Goal: Transaction & Acquisition: Purchase product/service

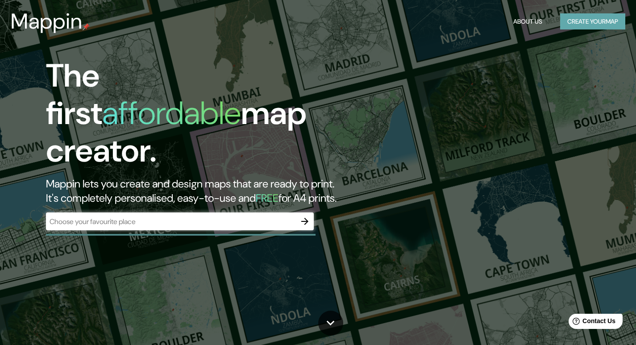
click at [579, 14] on button "Create your map" at bounding box center [592, 21] width 65 height 17
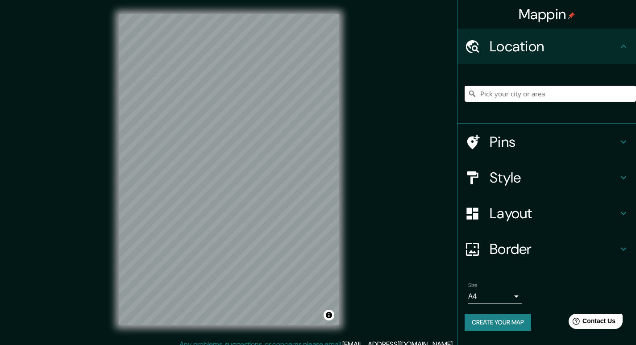
click at [523, 100] on input "Pick your city or area" at bounding box center [550, 94] width 171 height 16
click at [237, 215] on div at bounding box center [234, 216] width 7 height 7
click at [235, 216] on div at bounding box center [236, 218] width 7 height 7
click at [237, 219] on div at bounding box center [236, 218] width 7 height 7
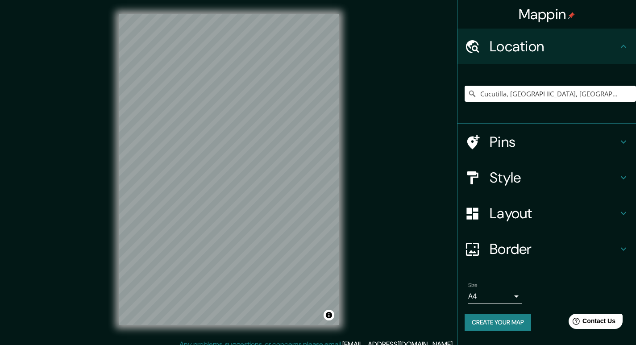
click at [209, 345] on html "Mappin Location [GEOGRAPHIC_DATA], [GEOGRAPHIC_DATA], [GEOGRAPHIC_DATA] [GEOGRA…" at bounding box center [318, 172] width 636 height 345
click at [298, 330] on div "© Mapbox © OpenStreetMap Improve this map" at bounding box center [229, 169] width 248 height 339
click at [393, 110] on div "Mappin Location [GEOGRAPHIC_DATA], [GEOGRAPHIC_DATA], [GEOGRAPHIC_DATA] [GEOGRA…" at bounding box center [318, 176] width 636 height 353
click at [560, 97] on input "Cucutilla, [GEOGRAPHIC_DATA], [GEOGRAPHIC_DATA]" at bounding box center [550, 94] width 171 height 16
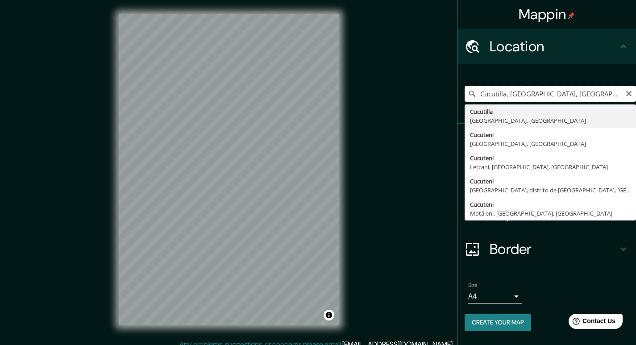
click at [498, 94] on input "Cucutilla, [GEOGRAPHIC_DATA], [GEOGRAPHIC_DATA]" at bounding box center [550, 94] width 171 height 16
click at [504, 93] on input "Cucutilla, [GEOGRAPHIC_DATA], [GEOGRAPHIC_DATA]" at bounding box center [550, 94] width 171 height 16
drag, startPoint x: 507, startPoint y: 92, endPoint x: 376, endPoint y: 114, distance: 132.2
click at [401, 105] on div "Mappin Location [GEOGRAPHIC_DATA], [GEOGRAPHIC_DATA], [GEOGRAPHIC_DATA] [GEOGRA…" at bounding box center [318, 176] width 636 height 353
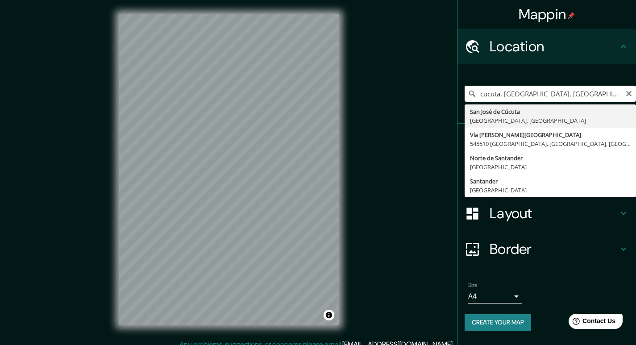
type input "San [PERSON_NAME], [GEOGRAPHIC_DATA], [GEOGRAPHIC_DATA]"
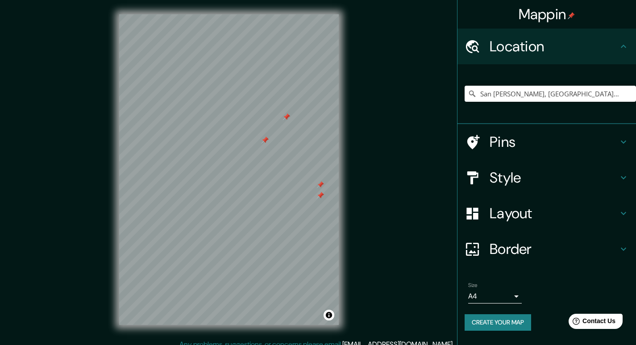
click at [266, 143] on div at bounding box center [265, 140] width 7 height 7
click at [288, 119] on div at bounding box center [286, 116] width 7 height 7
click at [287, 119] on div at bounding box center [286, 116] width 7 height 7
click at [291, 117] on div at bounding box center [291, 117] width 7 height 7
click at [266, 141] on div at bounding box center [265, 140] width 7 height 7
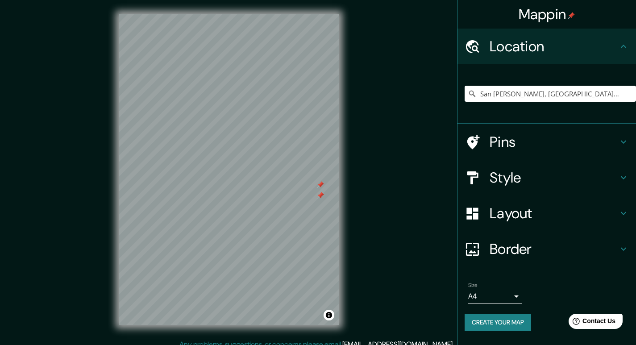
click at [320, 185] on div at bounding box center [320, 184] width 7 height 7
click at [320, 193] on div at bounding box center [320, 195] width 7 height 7
click at [295, 172] on div at bounding box center [294, 172] width 7 height 7
click at [506, 288] on div "Size A4 single" at bounding box center [495, 292] width 54 height 21
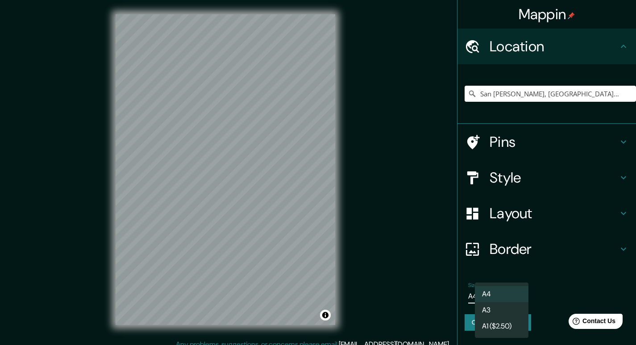
click at [497, 294] on body "Mappin Location [GEOGRAPHIC_DATA][PERSON_NAME], [GEOGRAPHIC_DATA], [GEOGRAPHIC_…" at bounding box center [318, 172] width 636 height 345
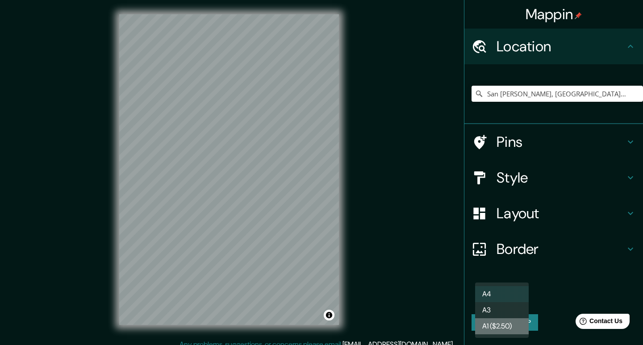
click at [497, 325] on li "A1 ($2.50)" at bounding box center [502, 326] width 54 height 16
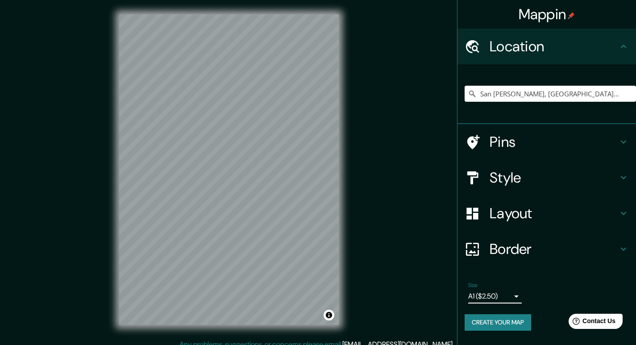
click at [493, 296] on body "Mappin Location [GEOGRAPHIC_DATA][PERSON_NAME], [GEOGRAPHIC_DATA], [GEOGRAPHIC_…" at bounding box center [318, 172] width 636 height 345
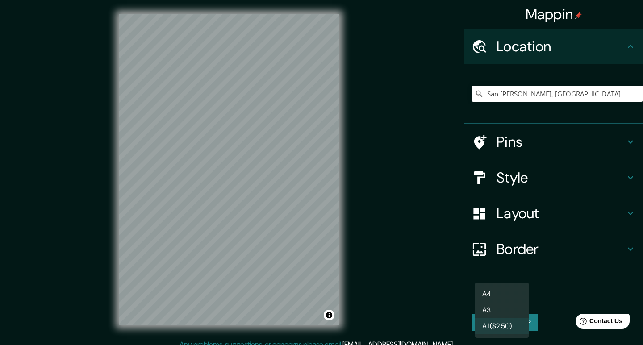
click at [494, 308] on li "A3" at bounding box center [502, 310] width 54 height 16
type input "a4"
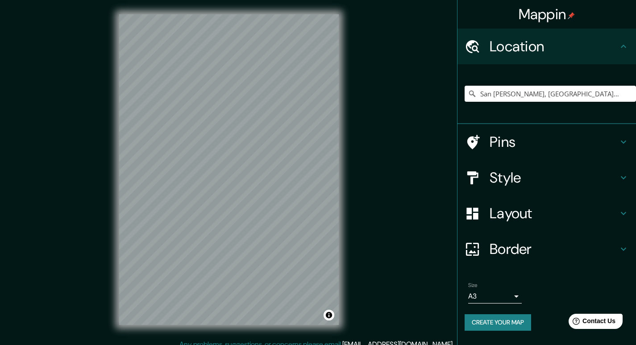
click at [525, 179] on h4 "Style" at bounding box center [554, 178] width 129 height 18
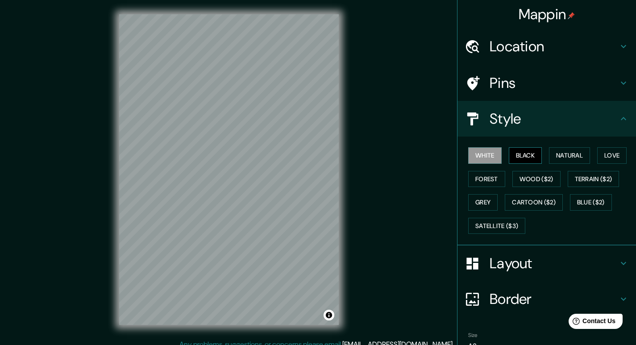
click at [511, 156] on button "Black" at bounding box center [525, 155] width 33 height 17
click at [602, 152] on button "Love" at bounding box center [611, 155] width 29 height 17
click at [471, 204] on button "Grey" at bounding box center [482, 202] width 29 height 17
click at [328, 311] on button "Toggle attribution" at bounding box center [329, 315] width 11 height 11
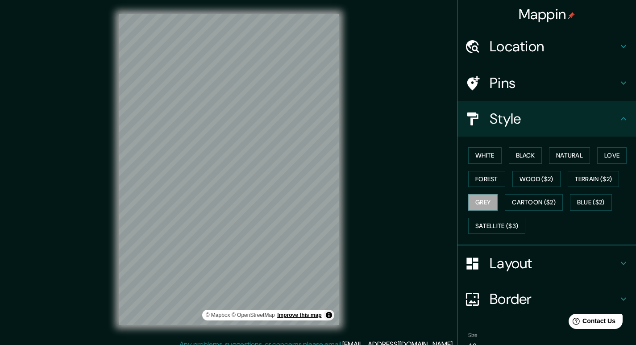
click at [310, 315] on link "Improve this map" at bounding box center [299, 315] width 44 height 6
drag, startPoint x: 285, startPoint y: 287, endPoint x: 384, endPoint y: 190, distance: 138.9
click at [384, 190] on div "Mappin Location [GEOGRAPHIC_DATA][PERSON_NAME], [GEOGRAPHIC_DATA], [GEOGRAPHIC_…" at bounding box center [318, 176] width 636 height 353
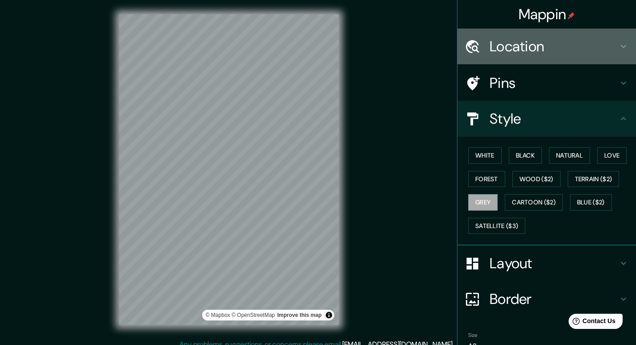
click at [537, 50] on h4 "Location" at bounding box center [554, 46] width 129 height 18
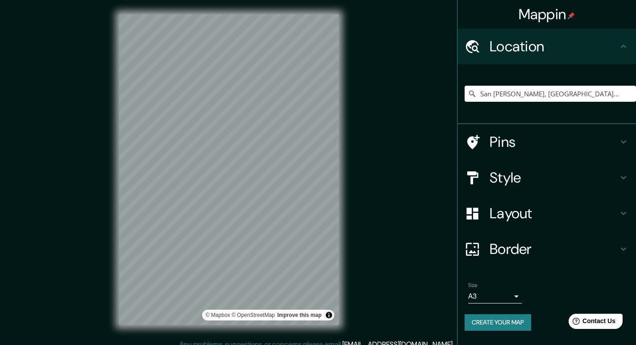
click at [612, 107] on div "San [PERSON_NAME], [GEOGRAPHIC_DATA], [GEOGRAPHIC_DATA]" at bounding box center [550, 93] width 171 height 45
click at [603, 99] on input "San [PERSON_NAME], [GEOGRAPHIC_DATA], [GEOGRAPHIC_DATA]" at bounding box center [550, 94] width 171 height 16
click at [603, 94] on input "San [PERSON_NAME], [GEOGRAPHIC_DATA], [GEOGRAPHIC_DATA]" at bounding box center [550, 94] width 171 height 16
click at [475, 93] on icon at bounding box center [472, 93] width 9 height 9
click at [486, 93] on input "San [PERSON_NAME], [GEOGRAPHIC_DATA], [GEOGRAPHIC_DATA]" at bounding box center [550, 94] width 171 height 16
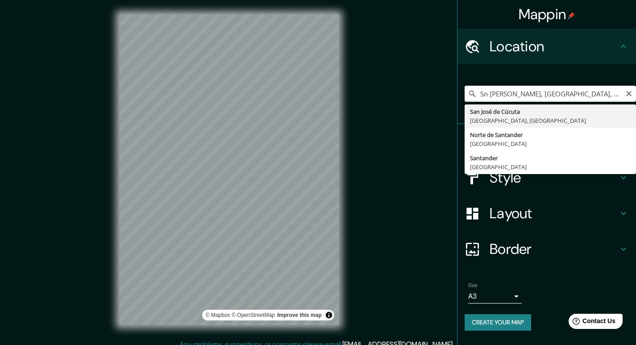
type input "San [PERSON_NAME], [GEOGRAPHIC_DATA], [GEOGRAPHIC_DATA]"
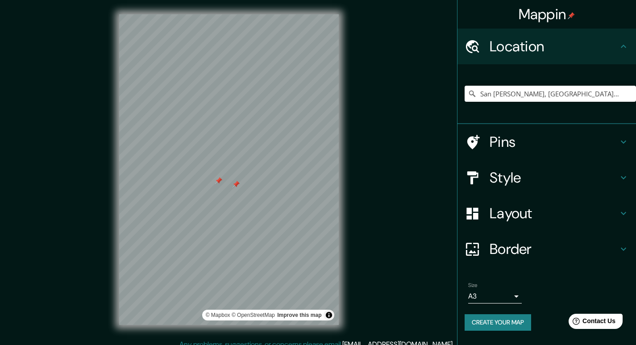
click at [236, 187] on div at bounding box center [236, 184] width 7 height 7
click at [218, 180] on div at bounding box center [218, 180] width 7 height 7
click at [237, 183] on div at bounding box center [236, 184] width 7 height 7
click at [196, 181] on div at bounding box center [196, 182] width 7 height 7
click at [241, 176] on div at bounding box center [240, 179] width 7 height 7
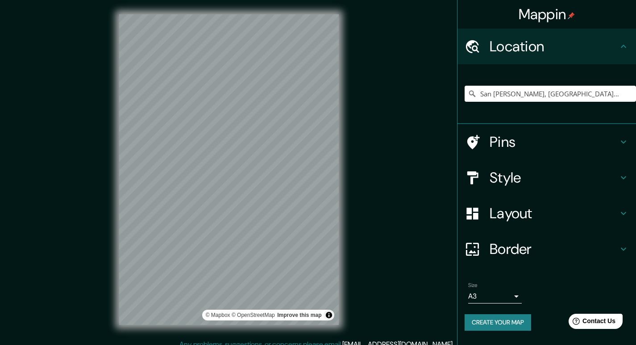
click at [349, 291] on div "© Mapbox © OpenStreetMap Improve this map" at bounding box center [229, 169] width 248 height 339
click at [258, 326] on div "© Mapbox © OpenStreetMap Improve this map" at bounding box center [229, 169] width 248 height 339
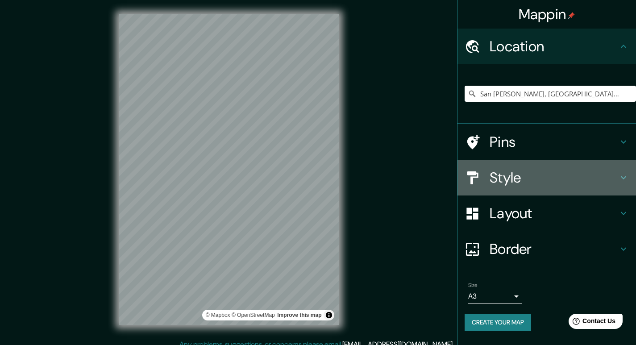
click at [520, 185] on h4 "Style" at bounding box center [554, 178] width 129 height 18
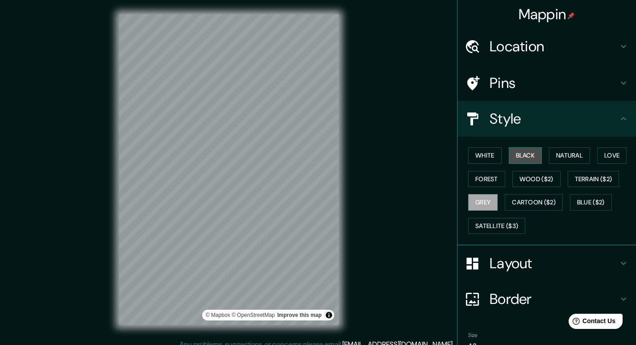
click at [511, 156] on button "Black" at bounding box center [525, 155] width 33 height 17
click at [236, 255] on div at bounding box center [238, 257] width 7 height 7
click at [239, 259] on div at bounding box center [238, 257] width 7 height 7
click at [238, 259] on div at bounding box center [239, 257] width 7 height 7
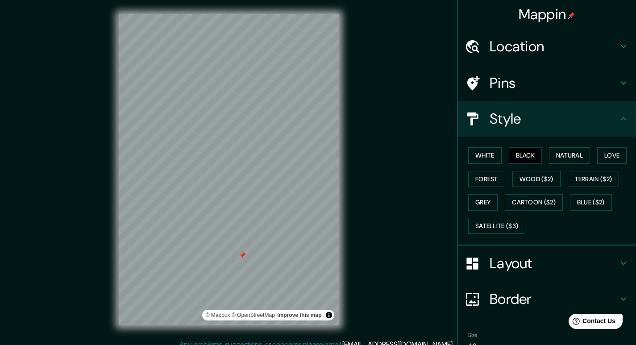
click at [245, 257] on div at bounding box center [242, 255] width 7 height 7
click at [296, 262] on div at bounding box center [296, 265] width 7 height 7
click at [341, 157] on div "© Mapbox © OpenStreetMap Improve this map" at bounding box center [229, 169] width 248 height 339
click at [116, 88] on div "© Mapbox © OpenStreetMap Improve this map" at bounding box center [229, 169] width 248 height 339
click at [354, 290] on div "Mappin Location [GEOGRAPHIC_DATA][PERSON_NAME], [GEOGRAPHIC_DATA], [GEOGRAPHIC_…" at bounding box center [318, 176] width 636 height 353
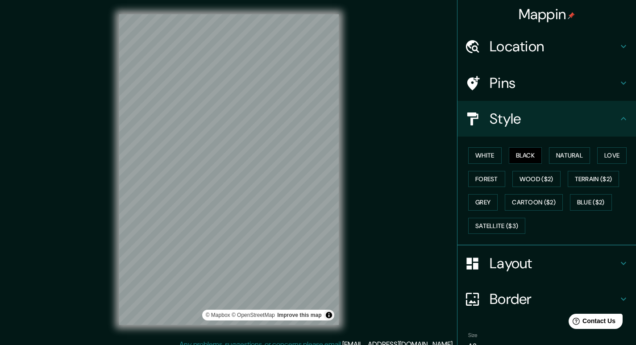
click at [372, 207] on div "Mappin Location [GEOGRAPHIC_DATA][PERSON_NAME], [GEOGRAPHIC_DATA], [GEOGRAPHIC_…" at bounding box center [318, 176] width 636 height 353
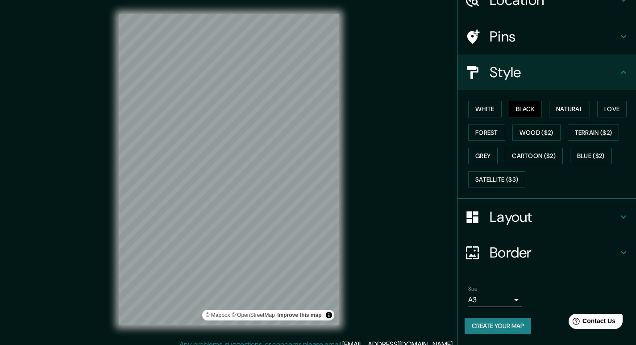
scroll to position [9, 0]
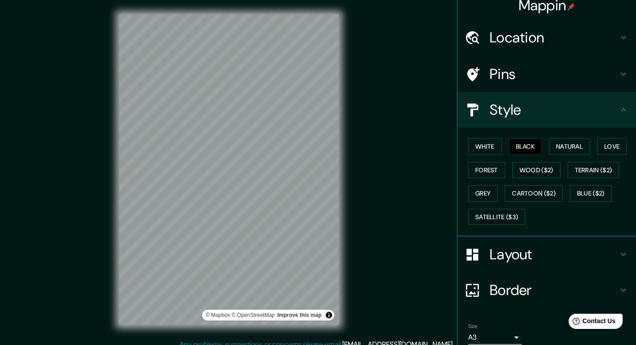
click at [400, 88] on div "Mappin Location [GEOGRAPHIC_DATA][PERSON_NAME], [GEOGRAPHIC_DATA], [GEOGRAPHIC_…" at bounding box center [318, 176] width 636 height 353
click at [351, 54] on div "© Mapbox © OpenStreetMap Improve this map" at bounding box center [229, 169] width 248 height 339
click at [435, 246] on div "Mappin Location [GEOGRAPHIC_DATA][PERSON_NAME], [GEOGRAPHIC_DATA], [GEOGRAPHIC_…" at bounding box center [318, 176] width 636 height 353
click at [413, 104] on div "Mappin Location [GEOGRAPHIC_DATA][PERSON_NAME], [GEOGRAPHIC_DATA], [GEOGRAPHIC_…" at bounding box center [318, 176] width 636 height 353
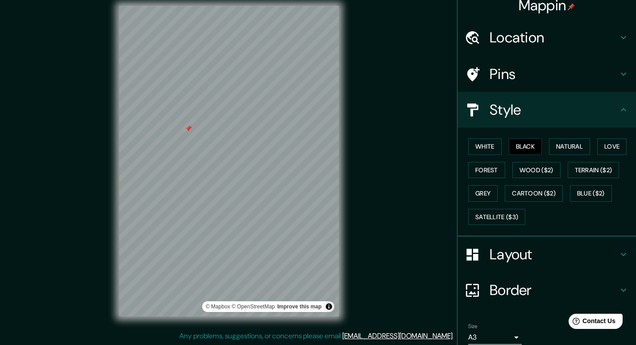
scroll to position [0, 0]
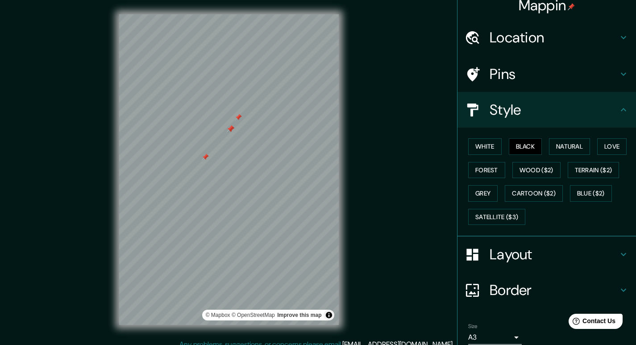
click at [238, 120] on div at bounding box center [238, 117] width 7 height 7
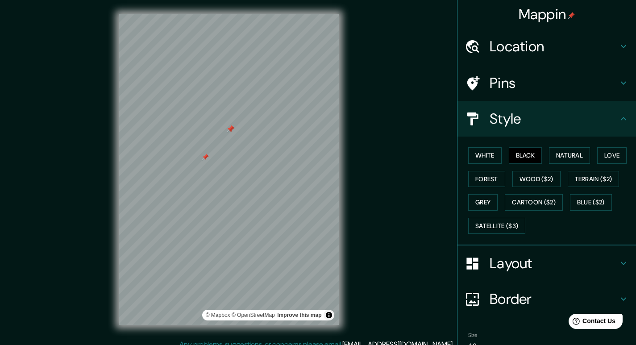
click at [232, 128] on div at bounding box center [230, 128] width 7 height 7
click at [229, 126] on div at bounding box center [226, 128] width 7 height 7
click at [229, 127] on div at bounding box center [226, 128] width 7 height 7
click at [259, 137] on div at bounding box center [259, 134] width 7 height 7
click at [263, 133] on div at bounding box center [259, 134] width 7 height 7
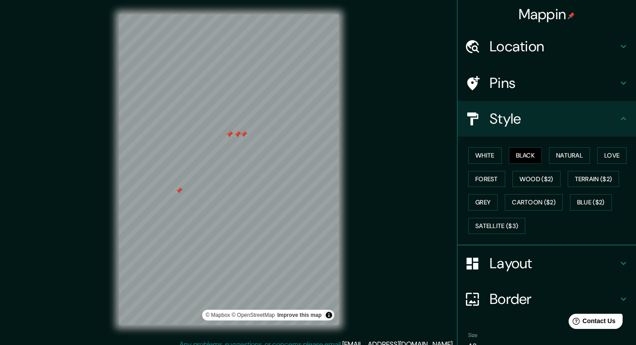
click at [243, 137] on div at bounding box center [243, 134] width 7 height 7
click at [237, 137] on div at bounding box center [237, 134] width 7 height 7
click at [241, 14] on div at bounding box center [229, 14] width 220 height 0
click at [236, 134] on div at bounding box center [237, 134] width 7 height 7
click at [245, 128] on div at bounding box center [244, 129] width 7 height 7
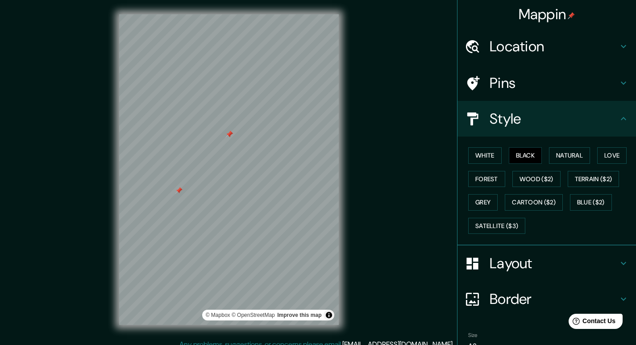
click at [228, 132] on div at bounding box center [229, 134] width 7 height 7
click at [181, 189] on div at bounding box center [178, 190] width 7 height 7
click at [233, 134] on div at bounding box center [229, 134] width 7 height 7
click at [240, 14] on div at bounding box center [229, 14] width 220 height 0
click at [238, 155] on div at bounding box center [239, 156] width 7 height 7
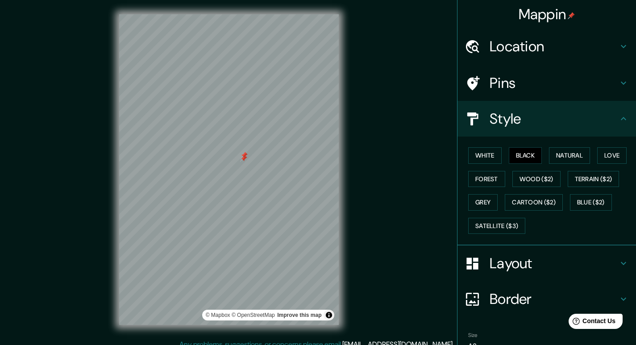
click at [244, 156] on div at bounding box center [244, 155] width 7 height 7
click at [244, 156] on div at bounding box center [243, 158] width 7 height 7
click at [286, 77] on div at bounding box center [286, 77] width 7 height 7
click at [249, 72] on div at bounding box center [247, 71] width 7 height 7
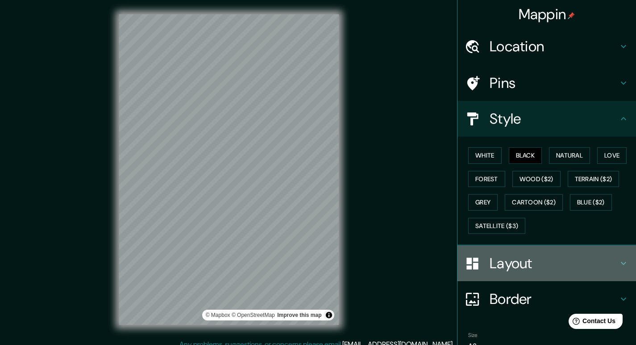
click at [553, 249] on div "Layout" at bounding box center [546, 263] width 179 height 36
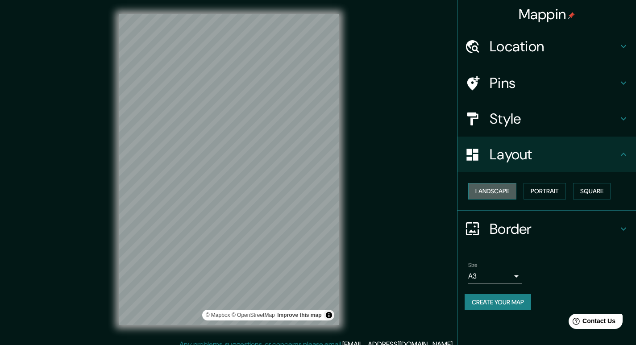
click at [497, 187] on button "Landscape" at bounding box center [492, 191] width 48 height 17
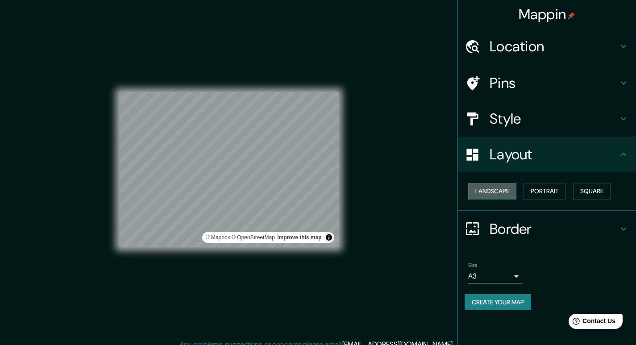
click at [497, 187] on button "Landscape" at bounding box center [492, 191] width 48 height 17
click at [553, 193] on button "Portrait" at bounding box center [545, 191] width 42 height 17
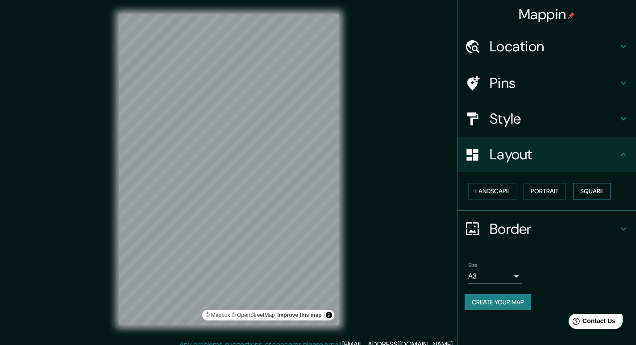
click at [599, 191] on button "Square" at bounding box center [591, 191] width 37 height 17
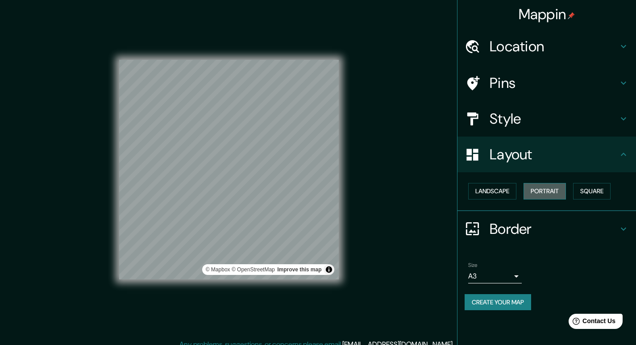
click at [553, 190] on button "Portrait" at bounding box center [545, 191] width 42 height 17
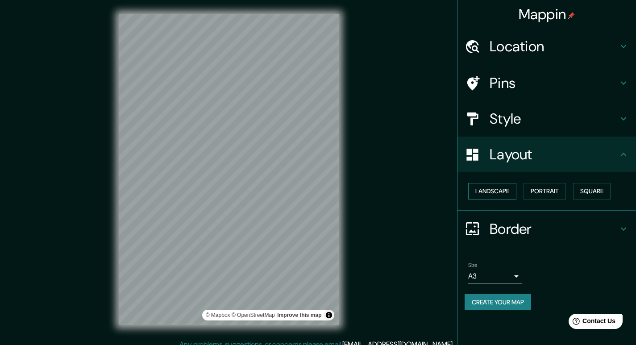
click at [482, 192] on button "Landscape" at bounding box center [492, 191] width 48 height 17
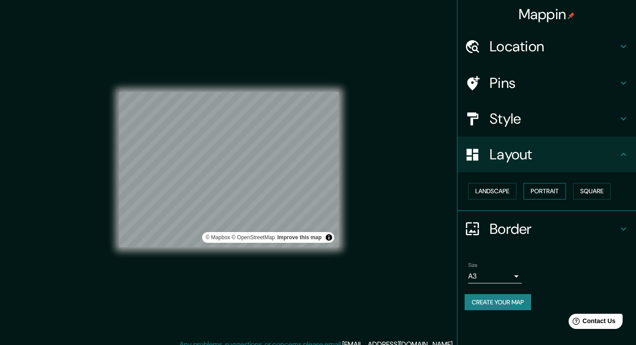
click at [543, 191] on button "Portrait" at bounding box center [545, 191] width 42 height 17
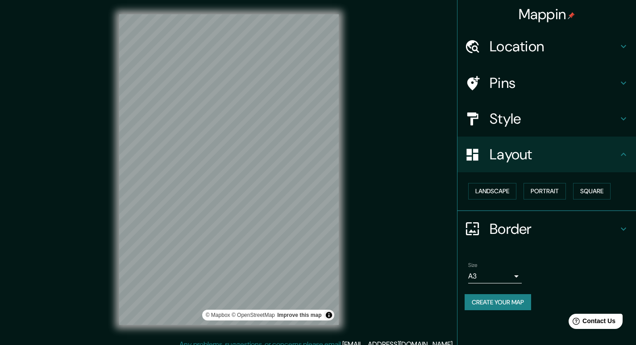
click at [350, 266] on div "© Mapbox © OpenStreetMap Improve this map" at bounding box center [229, 169] width 248 height 339
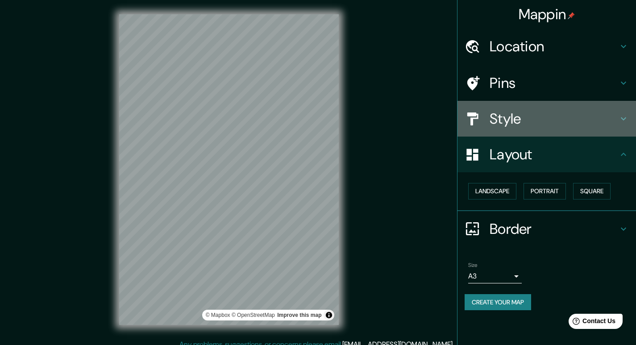
click at [518, 125] on h4 "Style" at bounding box center [554, 119] width 129 height 18
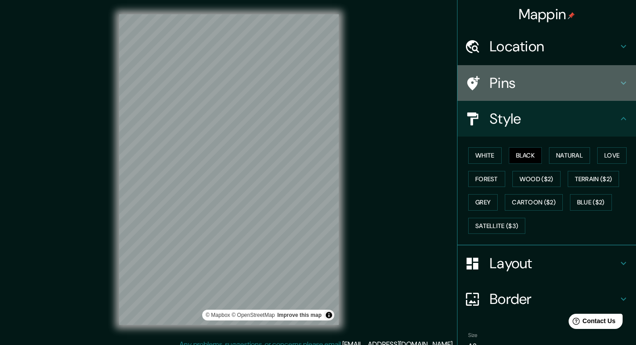
click at [529, 93] on div "Pins" at bounding box center [546, 83] width 179 height 36
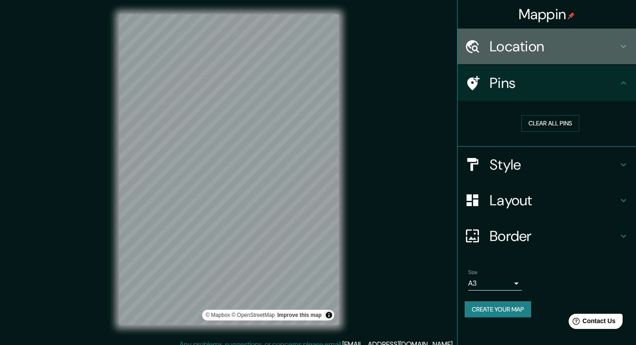
click at [551, 48] on h4 "Location" at bounding box center [554, 46] width 129 height 18
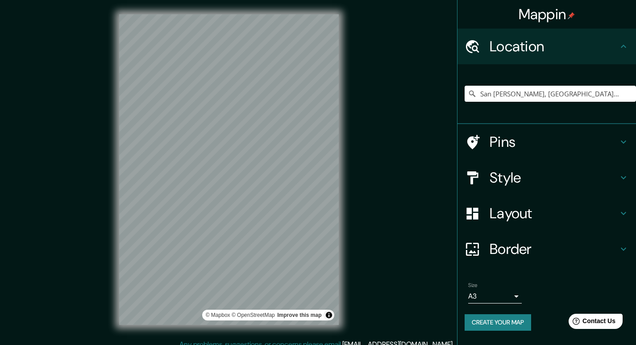
click at [507, 299] on body "Mappin Location [GEOGRAPHIC_DATA][PERSON_NAME], [GEOGRAPHIC_DATA], [GEOGRAPHIC_…" at bounding box center [318, 172] width 636 height 345
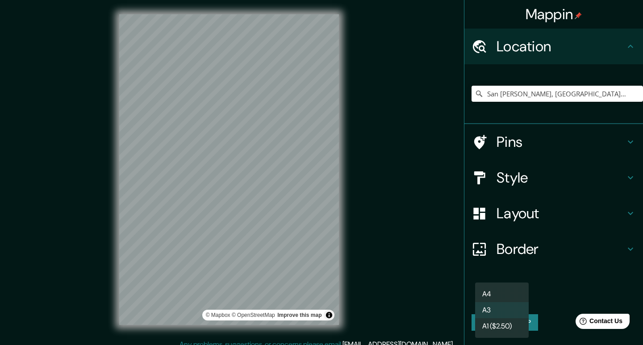
click at [494, 292] on li "A4" at bounding box center [502, 294] width 54 height 16
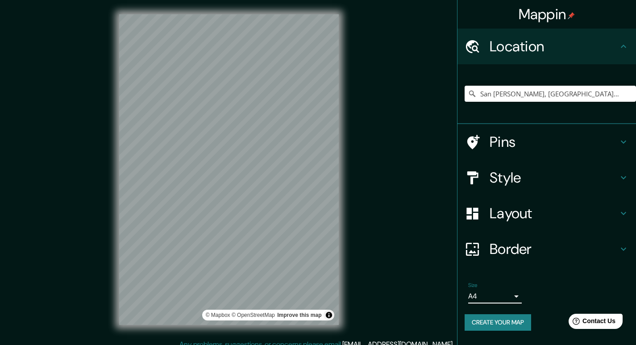
click at [510, 255] on h4 "Border" at bounding box center [554, 249] width 129 height 18
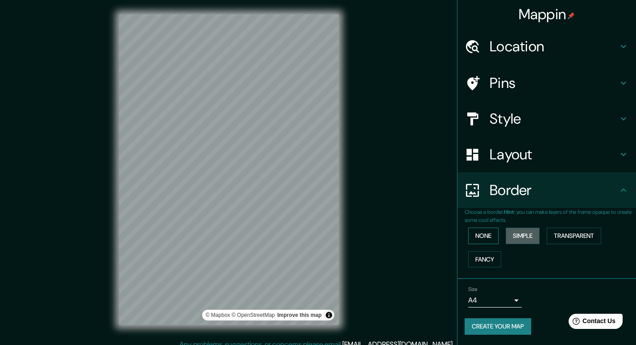
drag, startPoint x: 511, startPoint y: 235, endPoint x: 489, endPoint y: 237, distance: 21.6
click at [510, 235] on button "Simple" at bounding box center [523, 236] width 34 height 17
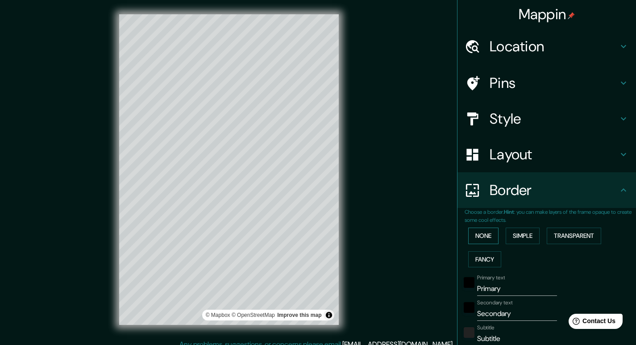
click at [489, 237] on button "None" at bounding box center [483, 236] width 30 height 17
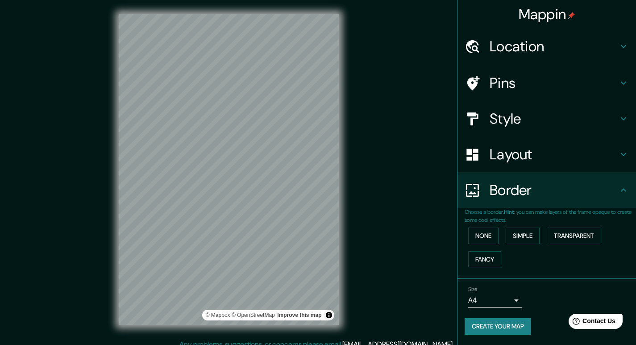
click at [591, 249] on div "None Simple Transparent Fancy" at bounding box center [550, 247] width 171 height 47
click at [564, 240] on button "Transparent" at bounding box center [574, 236] width 54 height 17
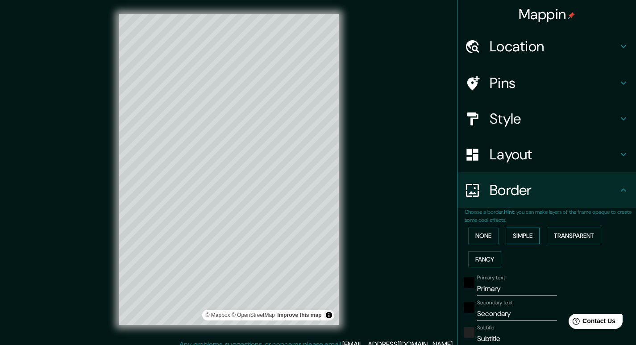
click at [533, 232] on button "Simple" at bounding box center [523, 236] width 34 height 17
click at [484, 263] on button "Fancy" at bounding box center [484, 259] width 33 height 17
click at [476, 233] on button "None" at bounding box center [483, 236] width 30 height 17
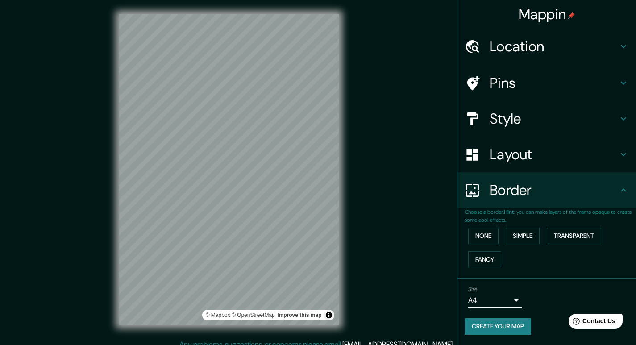
click at [507, 158] on h4 "Layout" at bounding box center [554, 154] width 129 height 18
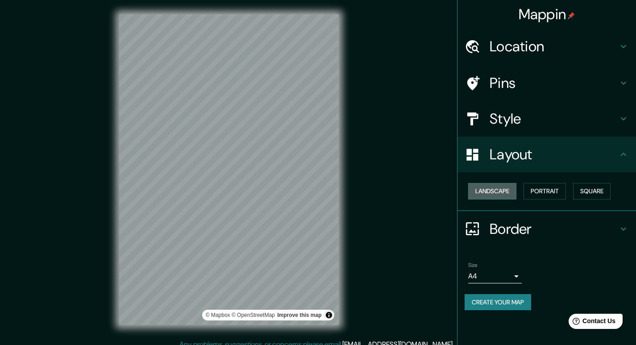
click at [503, 191] on button "Landscape" at bounding box center [492, 191] width 48 height 17
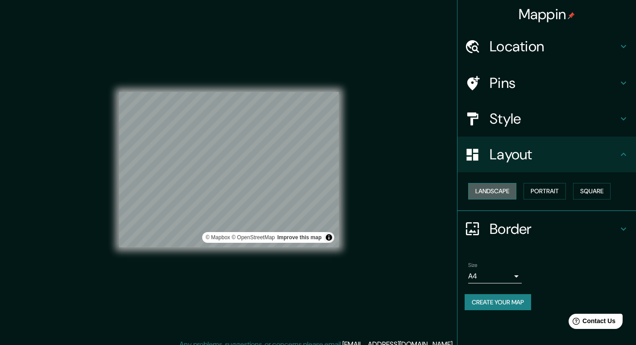
click at [504, 191] on button "Landscape" at bounding box center [492, 191] width 48 height 17
click at [532, 191] on button "Portrait" at bounding box center [545, 191] width 42 height 17
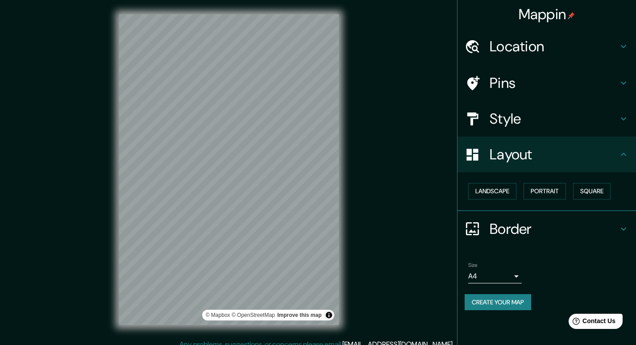
click at [573, 197] on div "Landscape [GEOGRAPHIC_DATA]" at bounding box center [550, 191] width 171 height 24
click at [592, 191] on button "Square" at bounding box center [591, 191] width 37 height 17
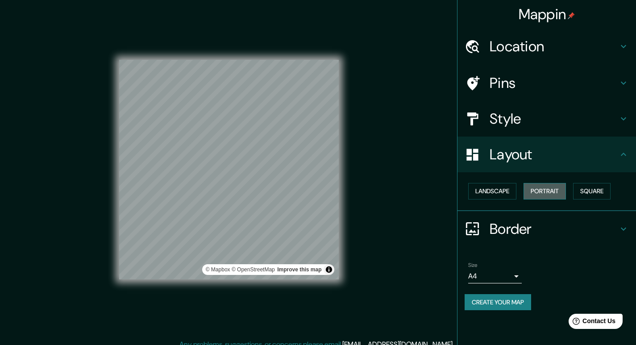
click at [557, 195] on button "Portrait" at bounding box center [545, 191] width 42 height 17
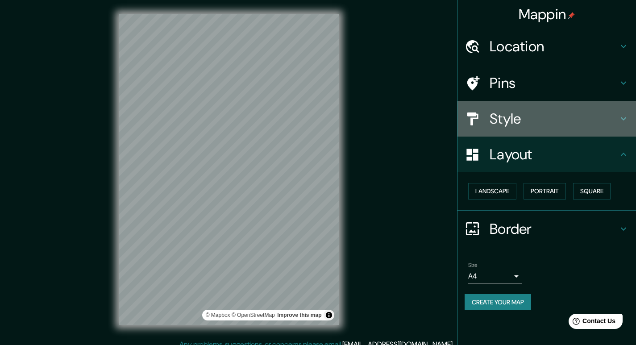
click at [524, 136] on div "Style" at bounding box center [546, 119] width 179 height 36
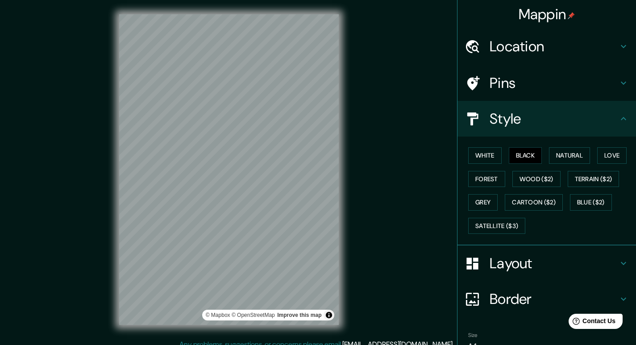
click at [503, 104] on div "Style" at bounding box center [546, 119] width 179 height 36
click at [509, 81] on h4 "Pins" at bounding box center [554, 83] width 129 height 18
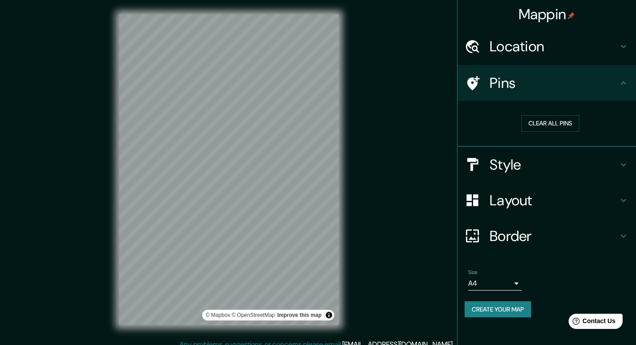
click at [523, 42] on h4 "Location" at bounding box center [554, 46] width 129 height 18
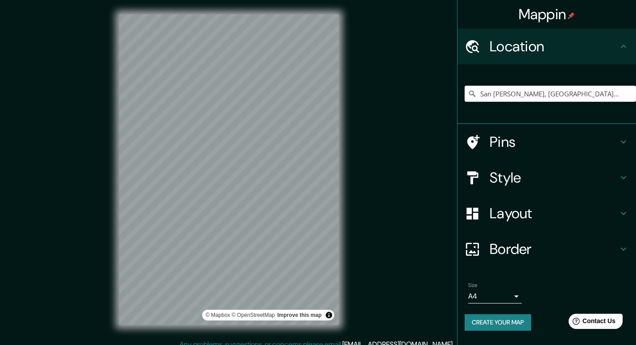
click at [515, 43] on h4 "Location" at bounding box center [554, 46] width 129 height 18
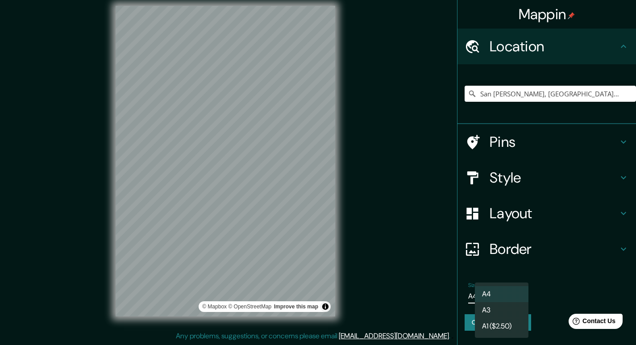
click at [494, 294] on body "Mappin Location [GEOGRAPHIC_DATA][PERSON_NAME], [GEOGRAPHIC_DATA], [GEOGRAPHIC_…" at bounding box center [318, 164] width 636 height 345
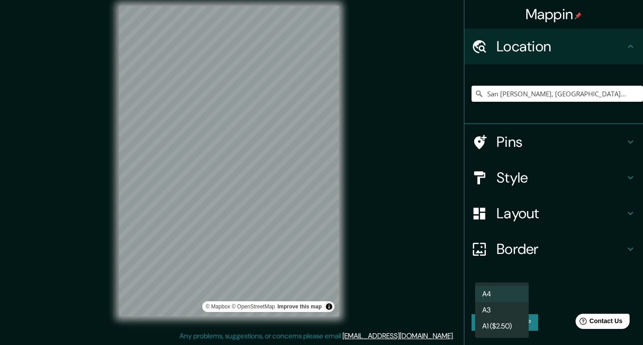
click at [499, 324] on li "A1 ($2.50)" at bounding box center [502, 326] width 54 height 16
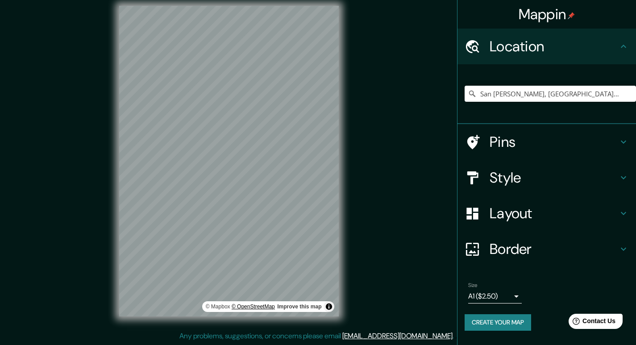
click at [249, 305] on div "© Mapbox © OpenStreetMap Improve this map" at bounding box center [229, 161] width 220 height 311
click at [344, 204] on div "© Mapbox © OpenStreetMap Improve this map" at bounding box center [229, 161] width 248 height 339
click at [356, 156] on div "Mappin Location [GEOGRAPHIC_DATA][PERSON_NAME], [GEOGRAPHIC_DATA], [GEOGRAPHIC_…" at bounding box center [318, 168] width 636 height 353
click at [288, 302] on div "© Mapbox © OpenStreetMap Improve this map" at bounding box center [229, 161] width 220 height 311
click at [364, 316] on div "Mappin Location [GEOGRAPHIC_DATA][PERSON_NAME], [GEOGRAPHIC_DATA], [GEOGRAPHIC_…" at bounding box center [318, 168] width 636 height 353
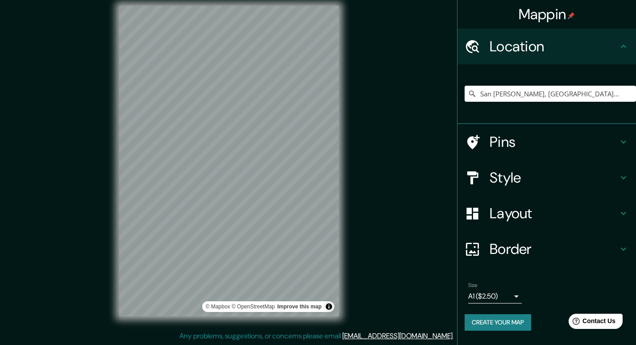
click at [341, 289] on div "© Mapbox © OpenStreetMap Improve this map" at bounding box center [229, 161] width 248 height 339
click at [116, 217] on div "© Mapbox © OpenStreetMap Improve this map" at bounding box center [229, 161] width 248 height 339
click at [0, 320] on div "Mappin Location [GEOGRAPHIC_DATA][PERSON_NAME], [GEOGRAPHIC_DATA], [GEOGRAPHIC_…" at bounding box center [318, 168] width 636 height 353
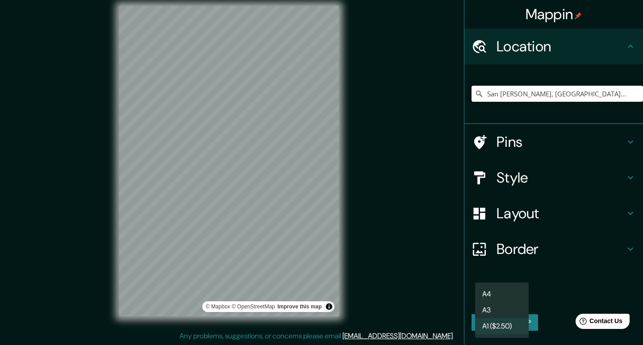
click at [505, 292] on body "Mappin Location [GEOGRAPHIC_DATA][PERSON_NAME], [GEOGRAPHIC_DATA], [GEOGRAPHIC_…" at bounding box center [321, 164] width 643 height 345
click at [500, 306] on li "A3" at bounding box center [502, 310] width 54 height 16
type input "a4"
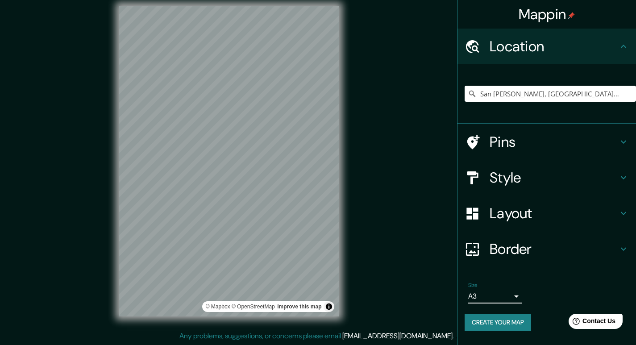
click at [518, 321] on button "Create your map" at bounding box center [498, 322] width 67 height 17
click at [504, 328] on button "Create your map" at bounding box center [498, 322] width 67 height 17
click at [78, 236] on div "Mappin Location [GEOGRAPHIC_DATA][PERSON_NAME], [GEOGRAPHIC_DATA], [GEOGRAPHIC_…" at bounding box center [318, 168] width 636 height 353
click at [297, 309] on div "© Mapbox © OpenStreetMap Improve this map" at bounding box center [229, 161] width 220 height 311
click at [278, 304] on div "© Mapbox © OpenStreetMap Improve this map" at bounding box center [229, 161] width 220 height 311
